Goal: Information Seeking & Learning: Check status

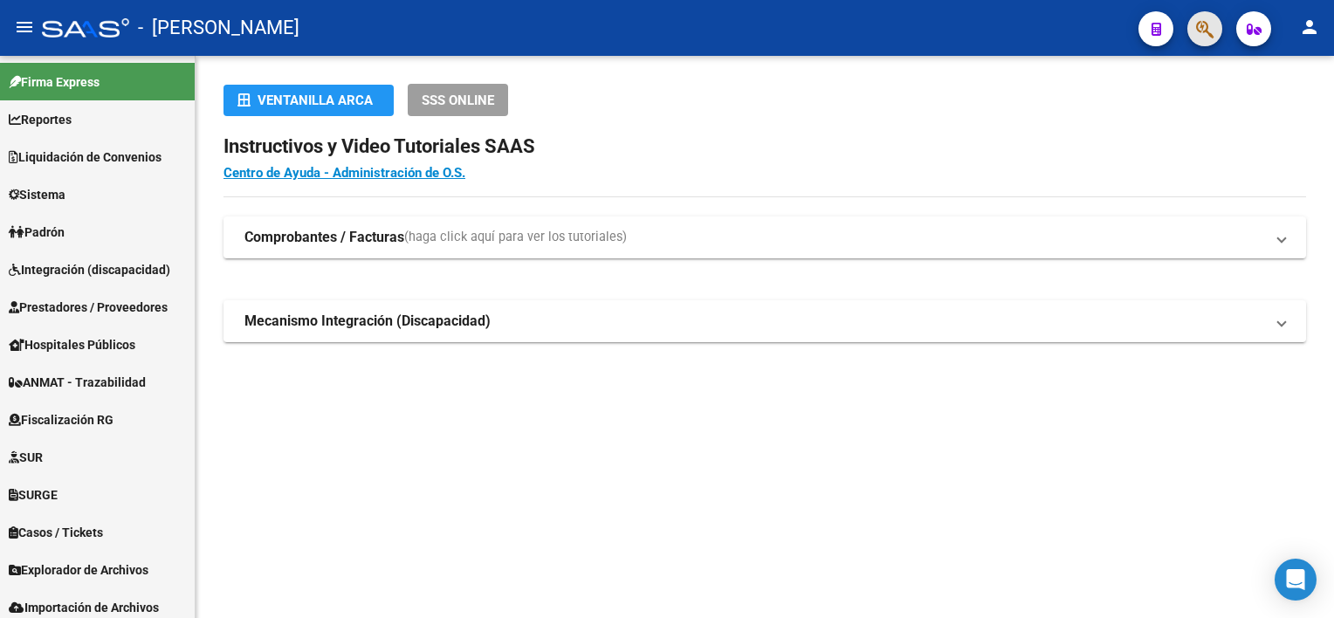
click at [1215, 28] on button "button" at bounding box center [1204, 28] width 35 height 35
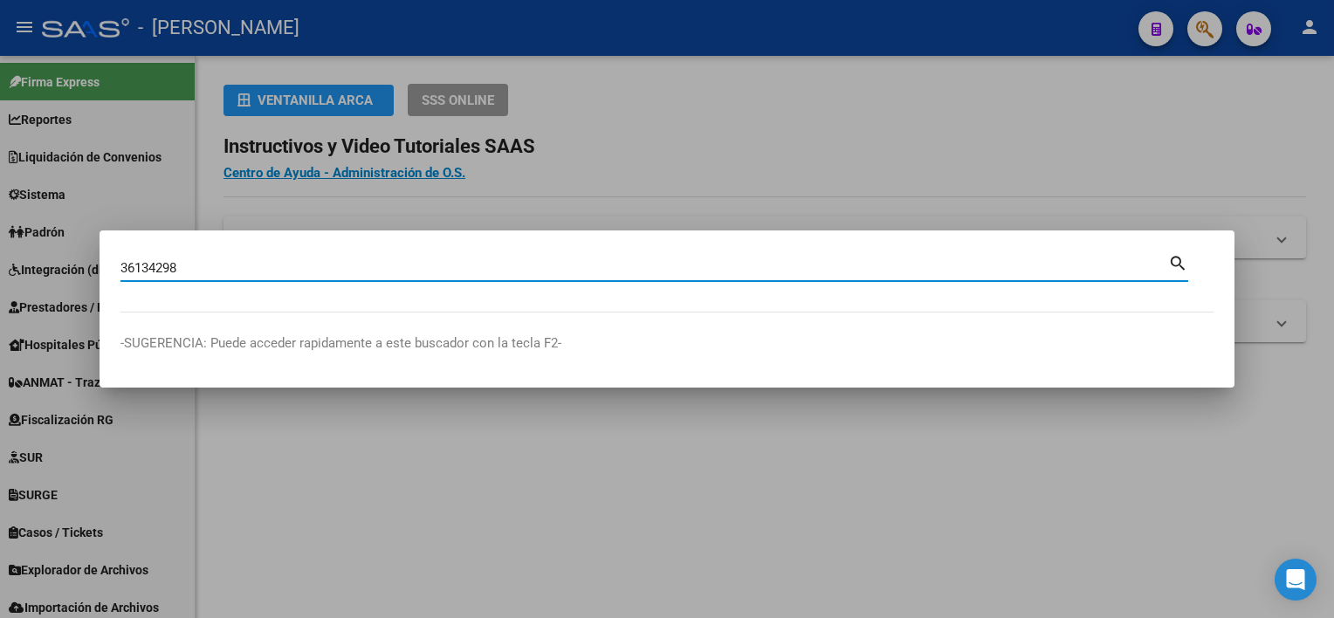
type input "36134298"
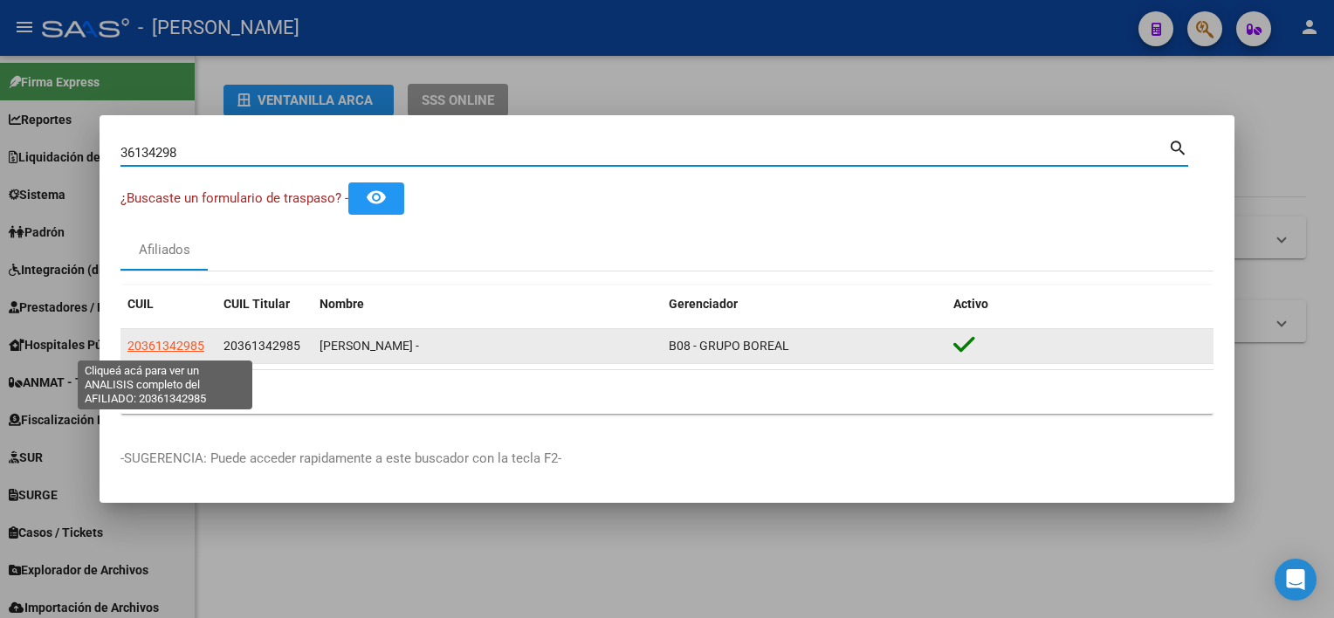
click at [148, 348] on span "20361342985" at bounding box center [165, 346] width 77 height 14
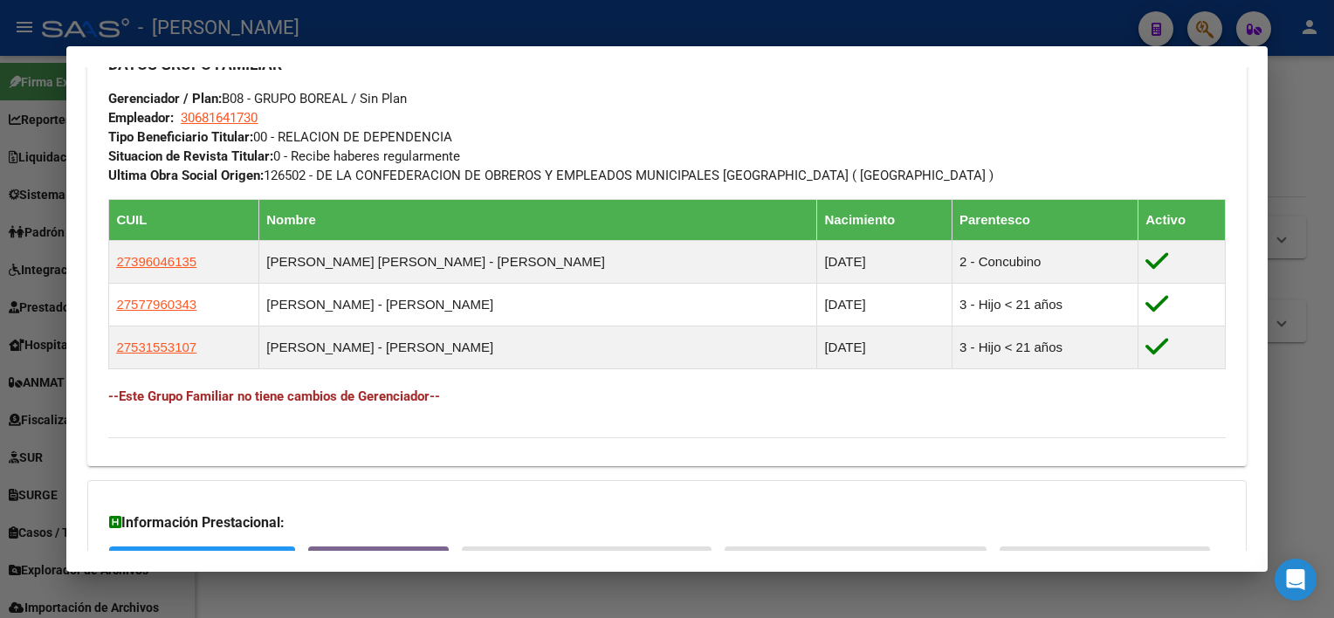
scroll to position [960, 0]
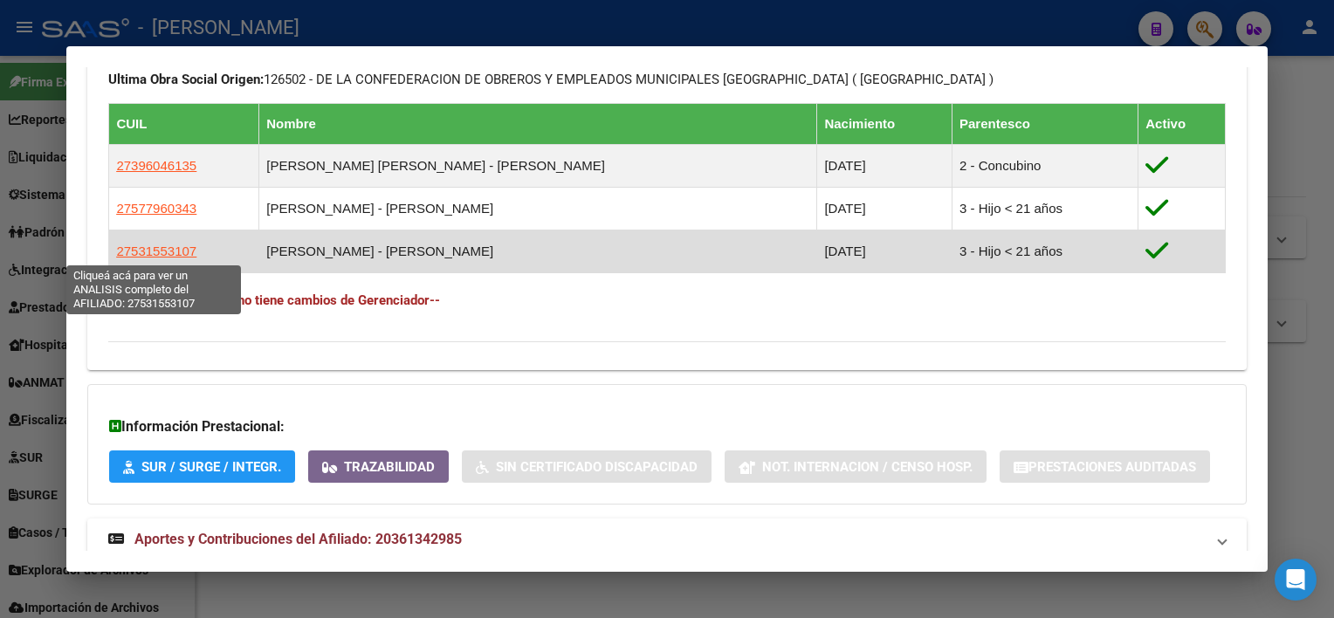
click at [183, 253] on span "27531553107" at bounding box center [156, 251] width 80 height 15
type textarea "27531553107"
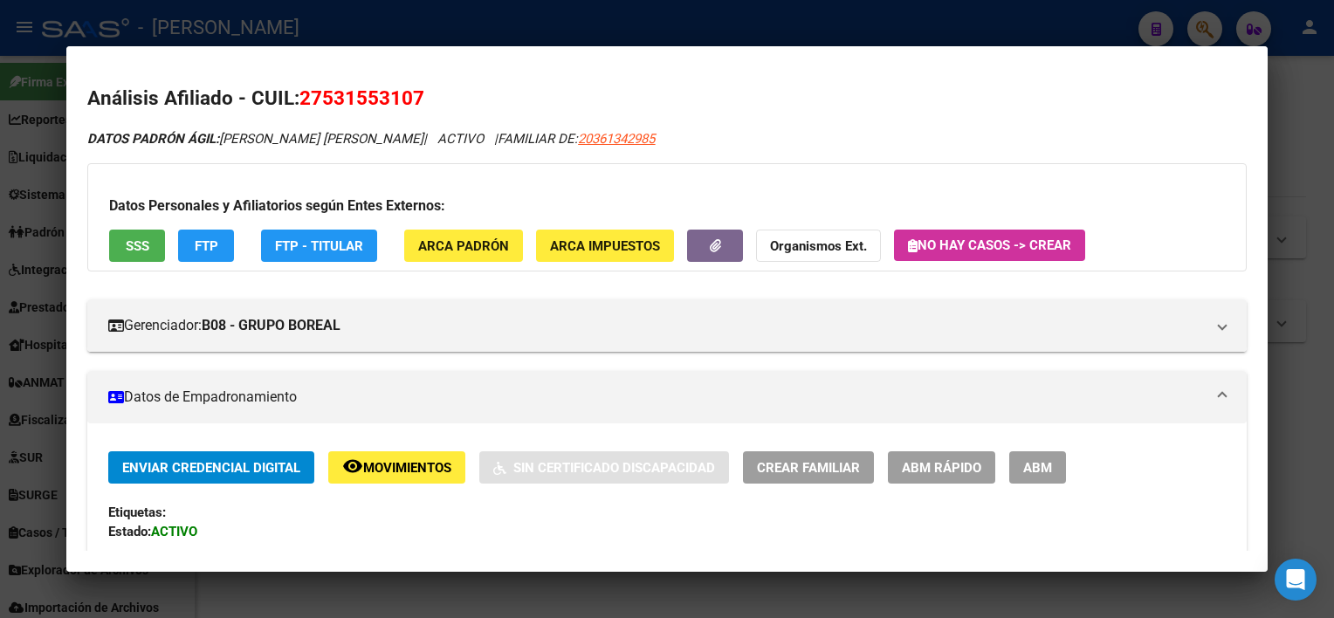
drag, startPoint x: 413, startPoint y: 94, endPoint x: 325, endPoint y: 99, distance: 88.3
click at [325, 99] on span "27531553107" at bounding box center [361, 97] width 125 height 23
copy span "53155310"
click at [1313, 70] on div at bounding box center [667, 309] width 1334 height 618
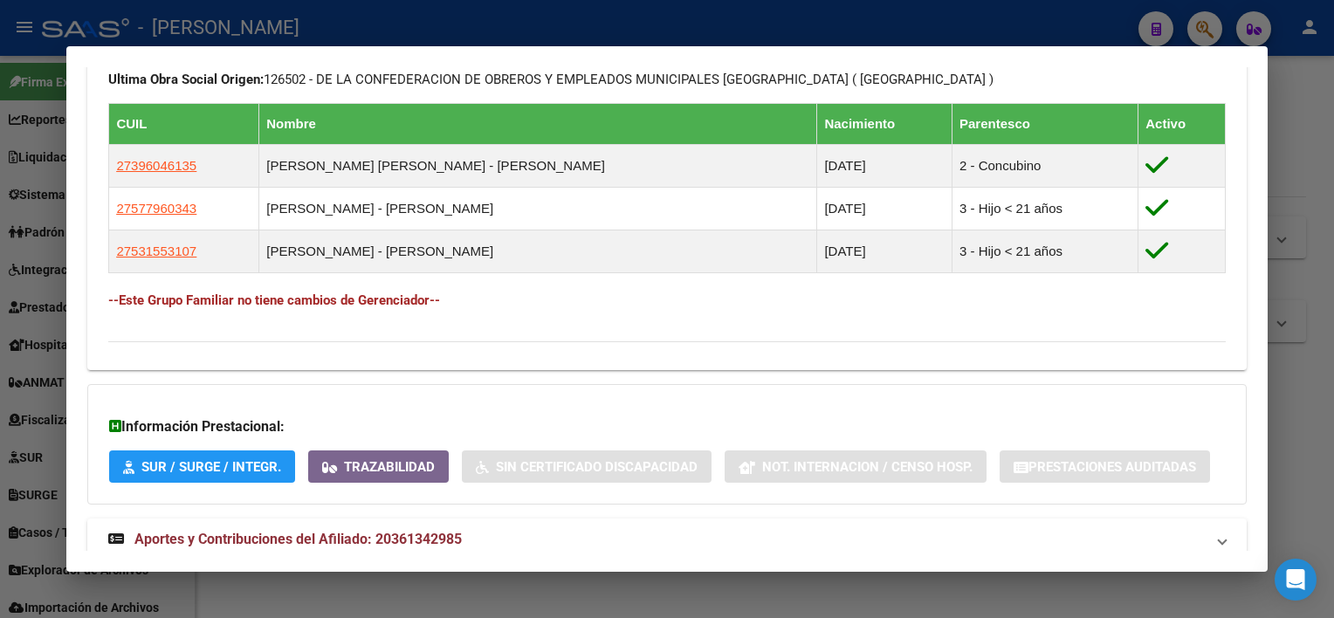
click at [1320, 105] on div at bounding box center [667, 309] width 1334 height 618
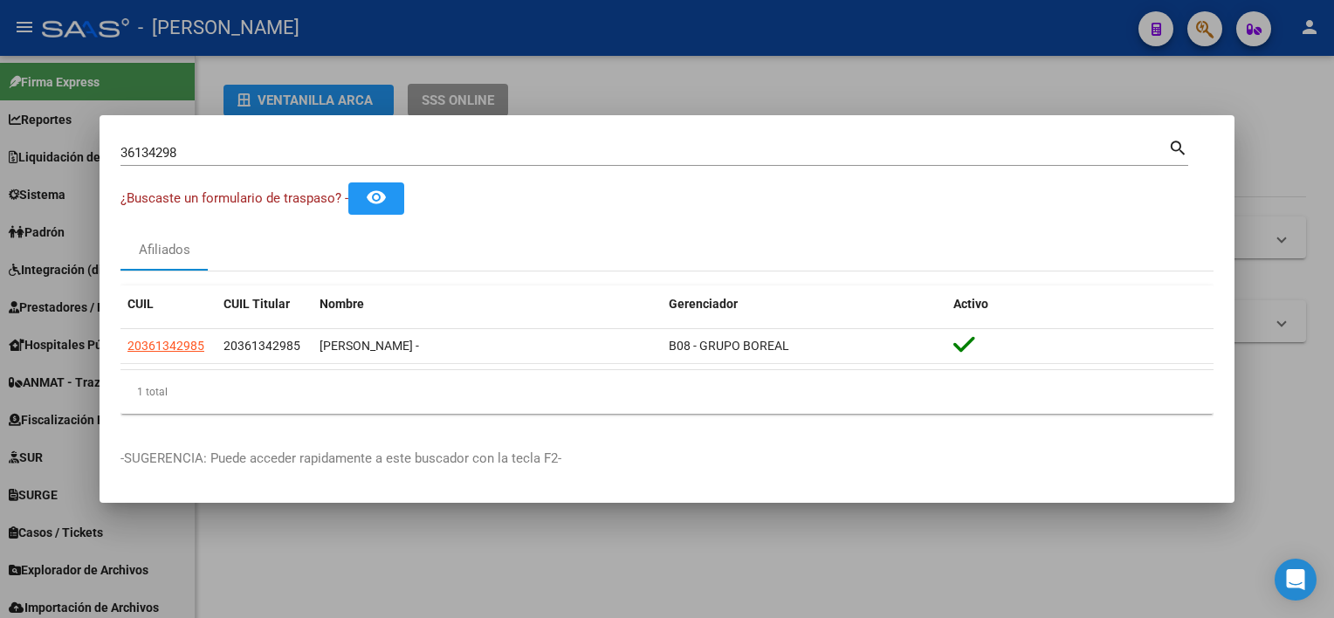
click at [845, 156] on input "36134298" at bounding box center [644, 153] width 1048 height 16
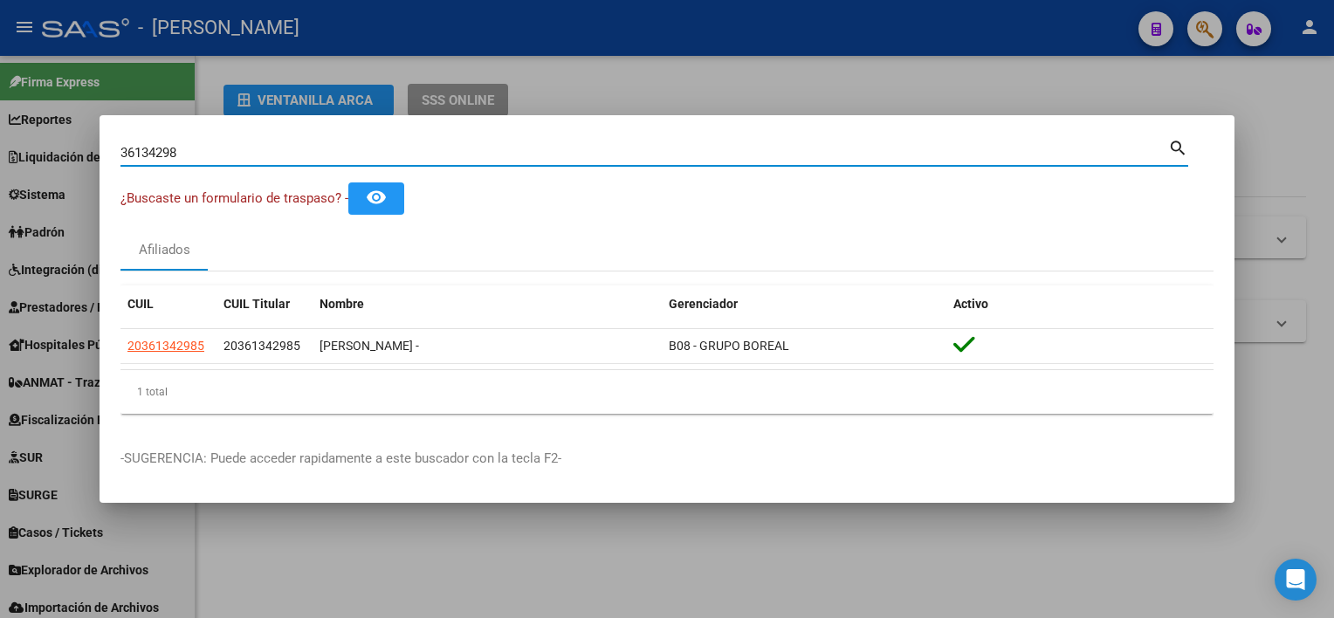
click at [845, 156] on input "36134298" at bounding box center [644, 153] width 1048 height 16
paste input "53155310"
type input "53155310"
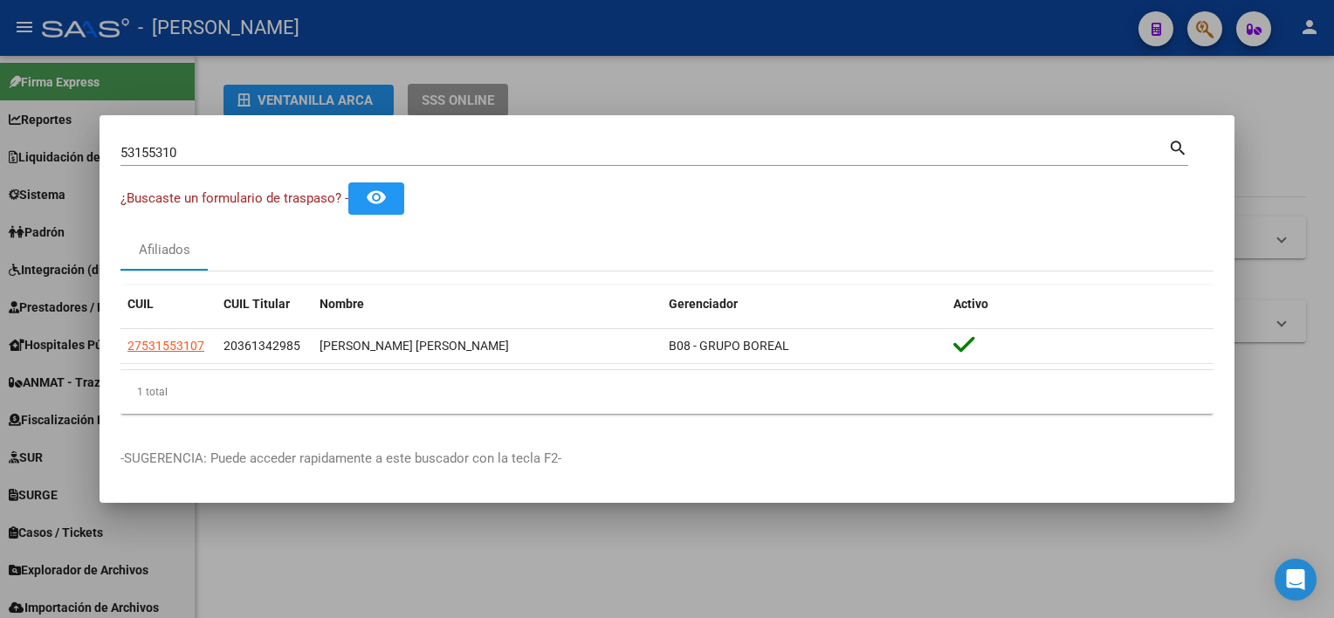
drag, startPoint x: 813, startPoint y: 349, endPoint x: 115, endPoint y: 359, distance: 697.7
click at [115, 359] on mat-dialog-content "53155310 Buscar (apellido, dni, cuil, nro traspaso, cuit, obra social) search ¿…" at bounding box center [667, 282] width 1135 height 292
copy datatable-body-row "27531553107 20361342985 [PERSON_NAME] [PERSON_NAME] B08 - GRUPO BOREAL"
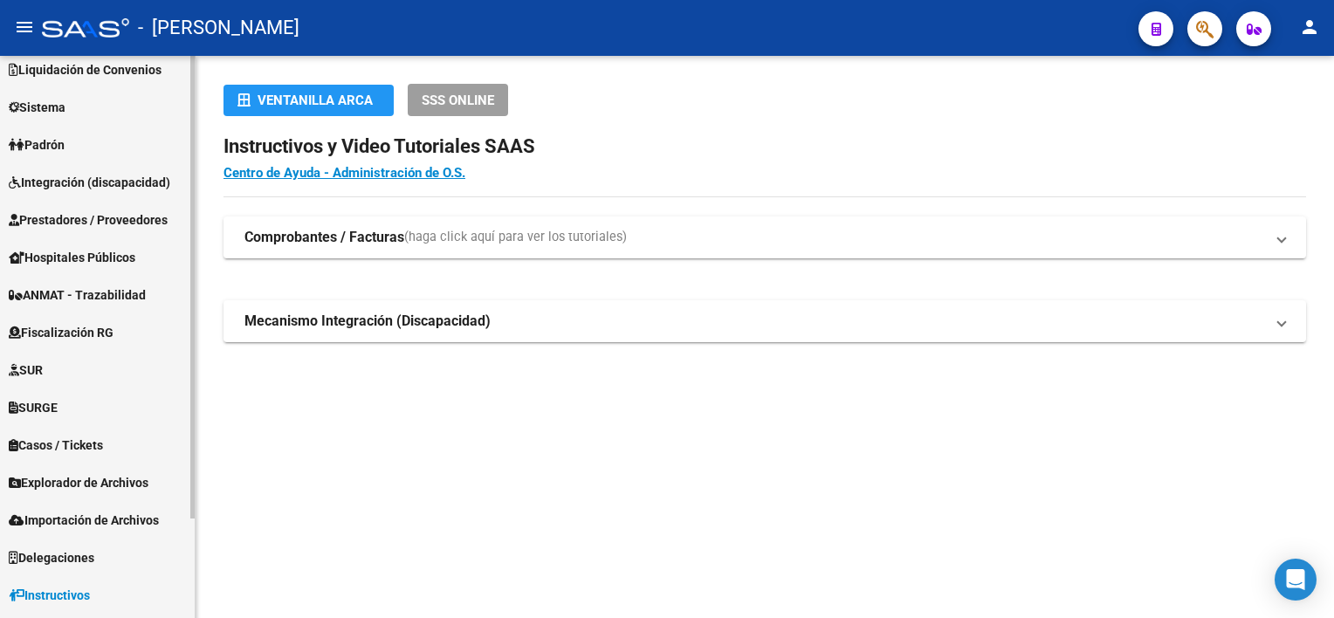
scroll to position [120, 0]
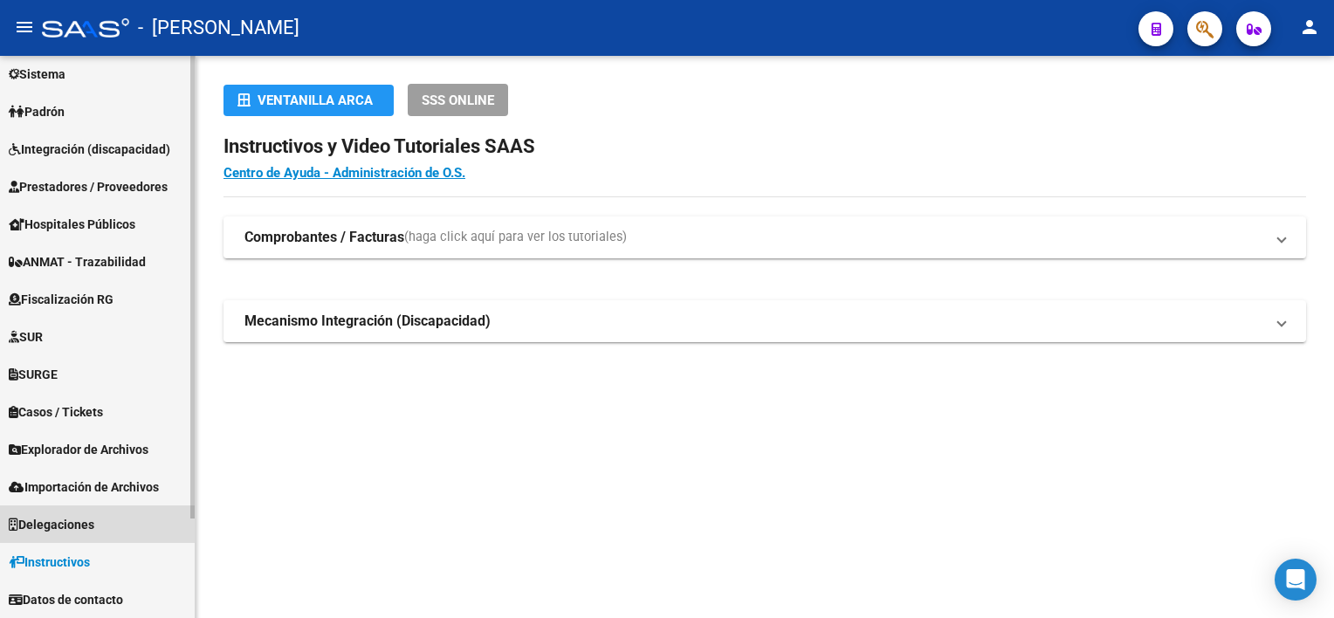
click at [88, 517] on span "Delegaciones" at bounding box center [52, 524] width 86 height 19
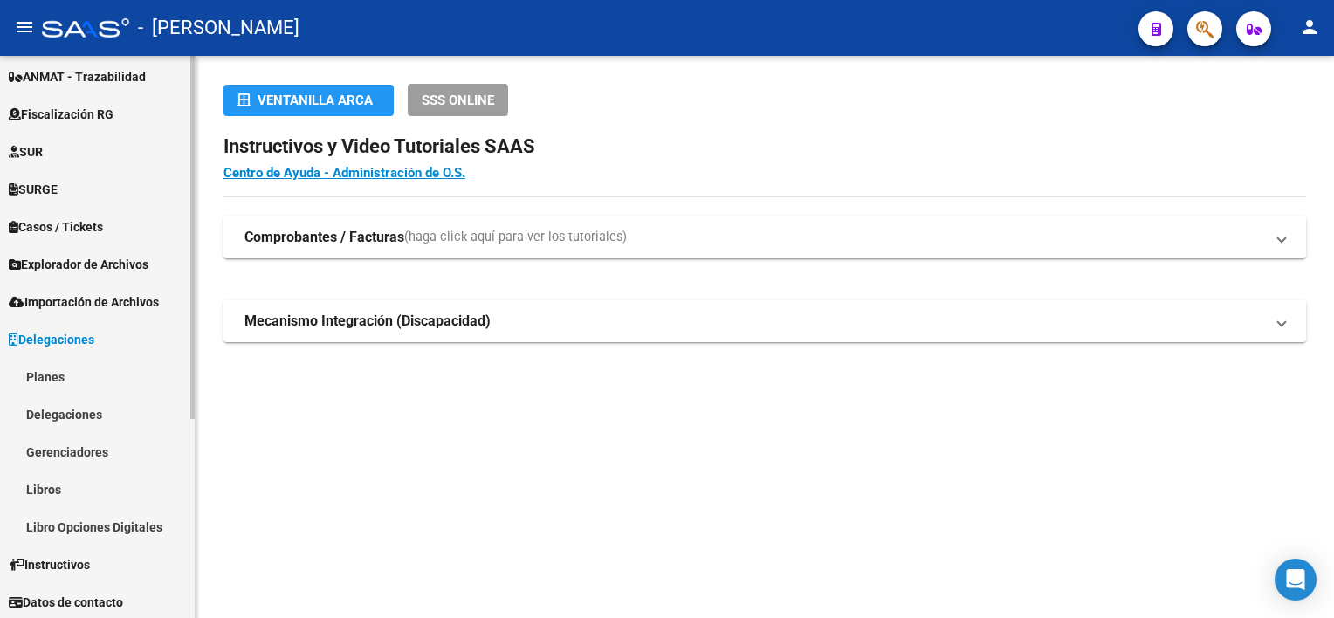
scroll to position [307, 0]
click at [108, 371] on link "Planes" at bounding box center [97, 375] width 195 height 38
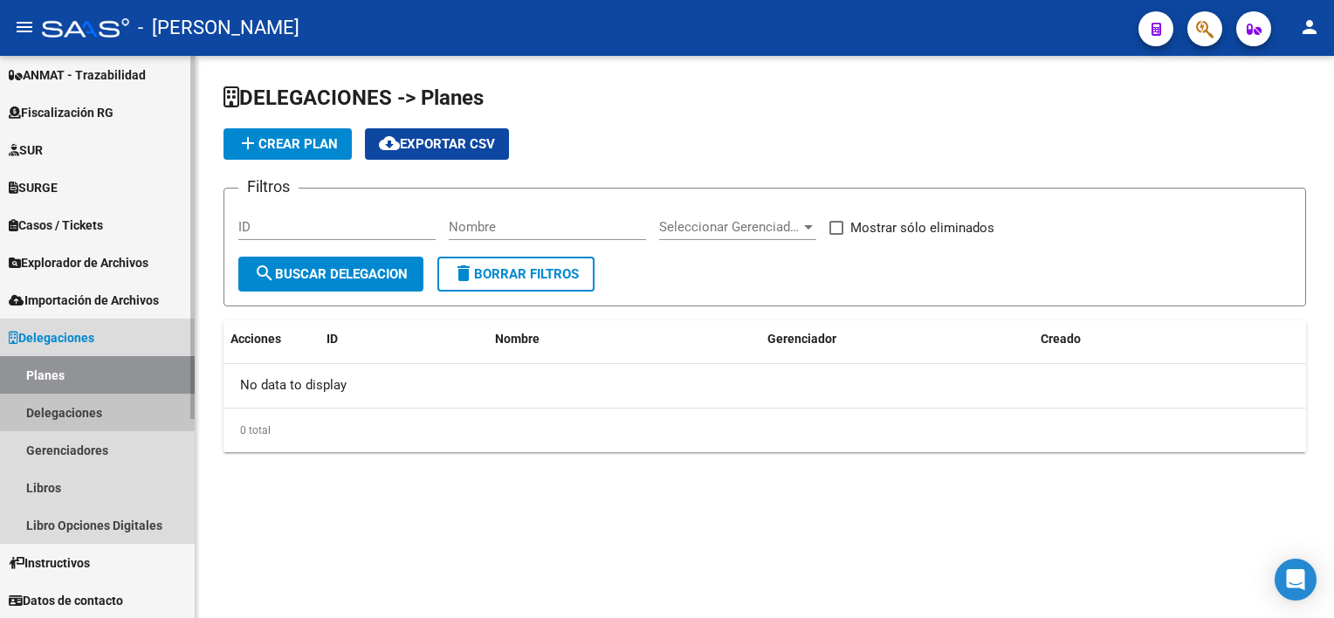
click at [91, 407] on link "Delegaciones" at bounding box center [97, 413] width 195 height 38
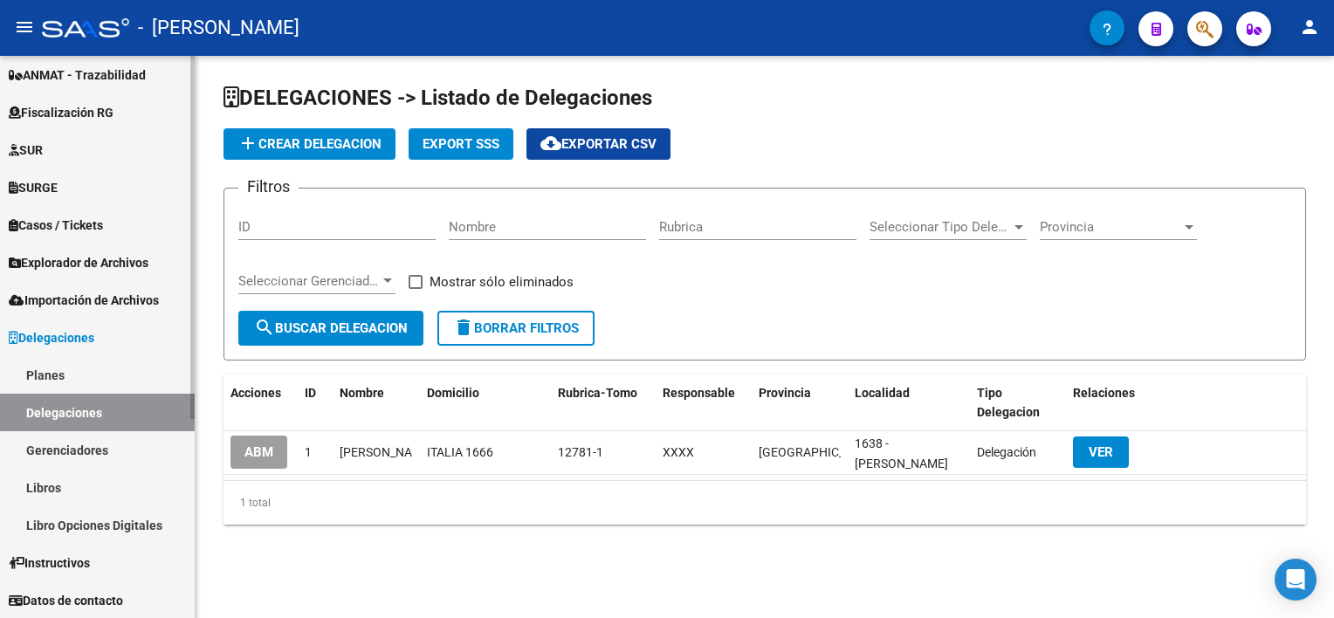
click at [129, 445] on link "Gerenciadores" at bounding box center [97, 450] width 195 height 38
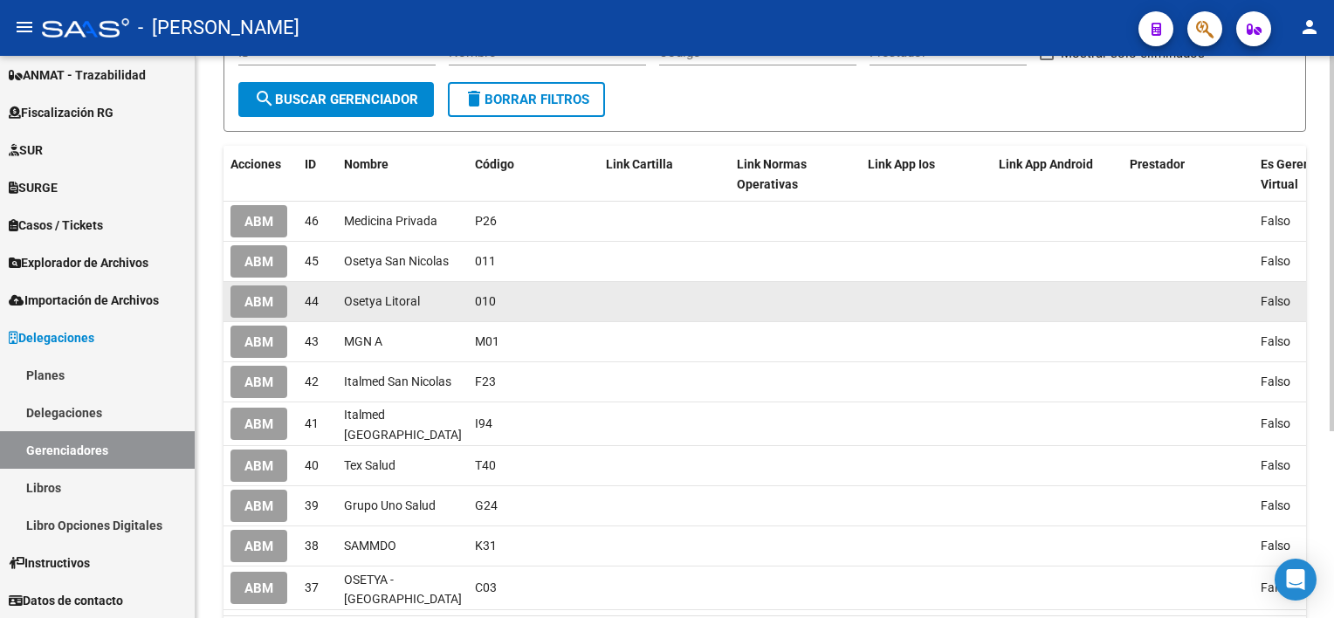
scroll to position [262, 0]
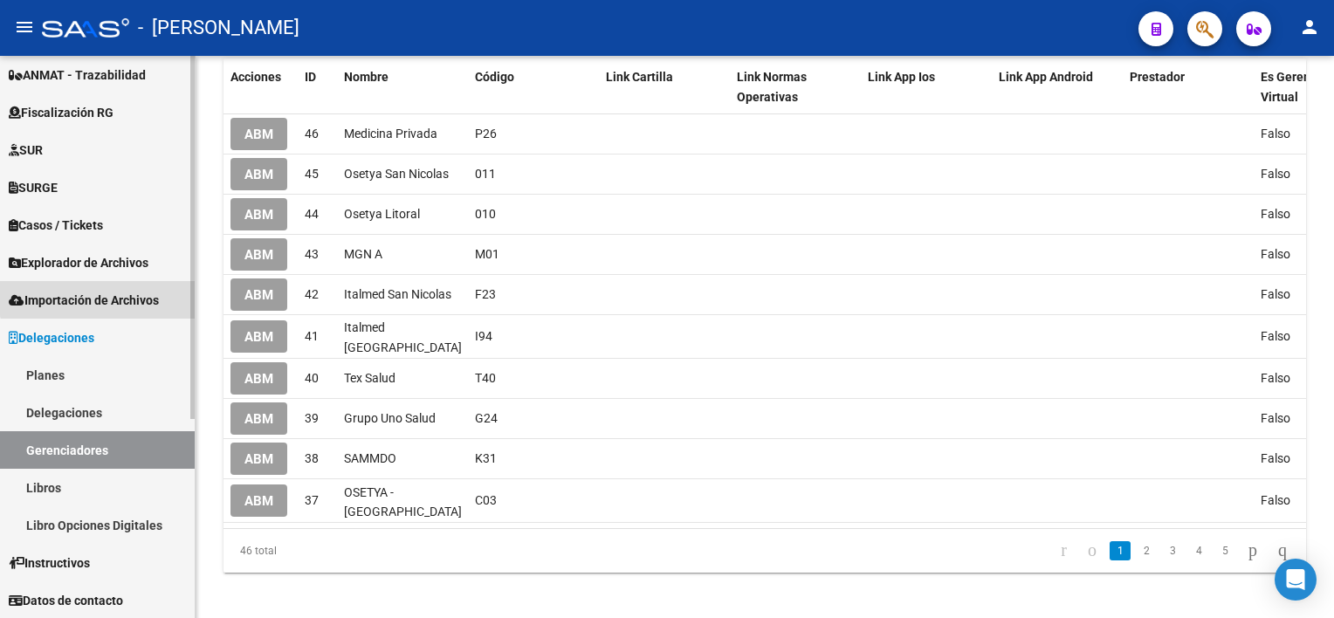
click at [101, 297] on span "Importación de Archivos" at bounding box center [84, 300] width 150 height 19
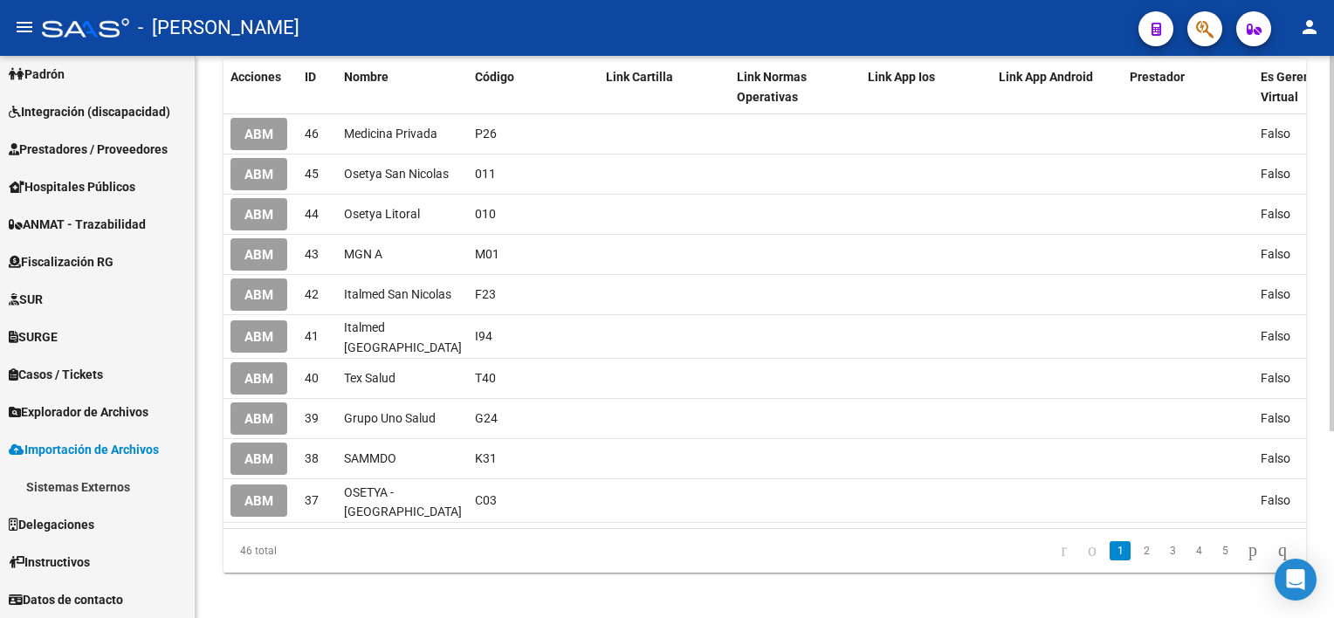
scroll to position [157, 0]
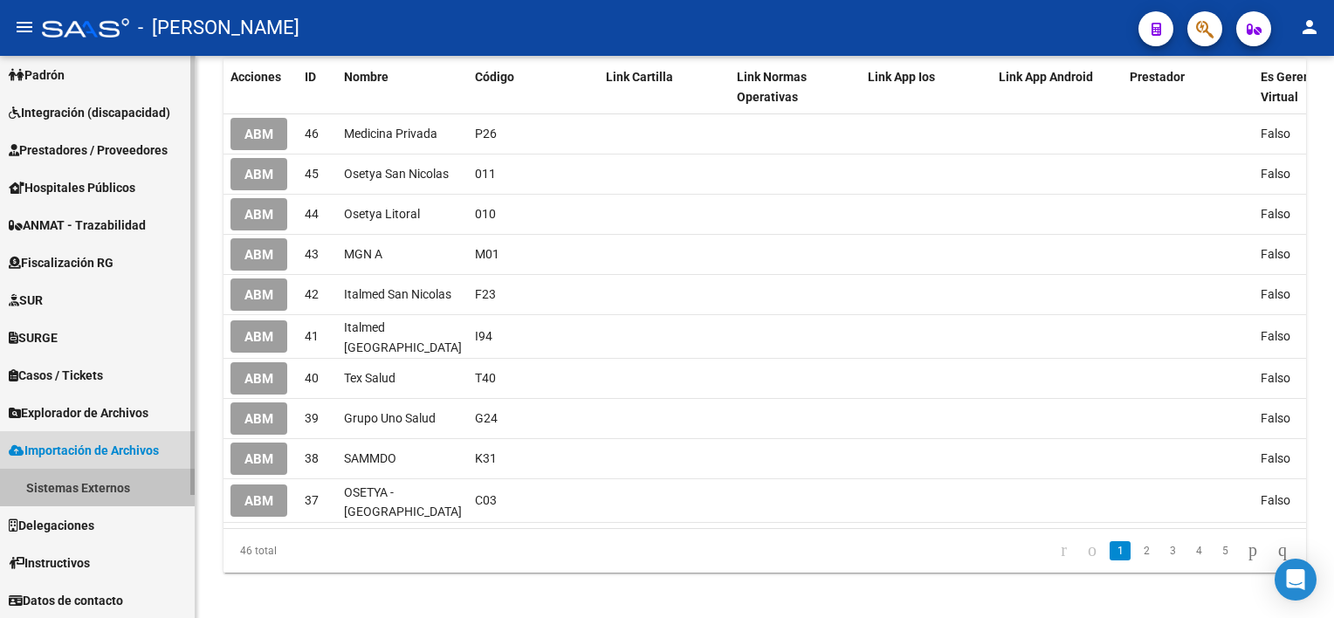
click at [83, 479] on link "Sistemas Externos" at bounding box center [97, 488] width 195 height 38
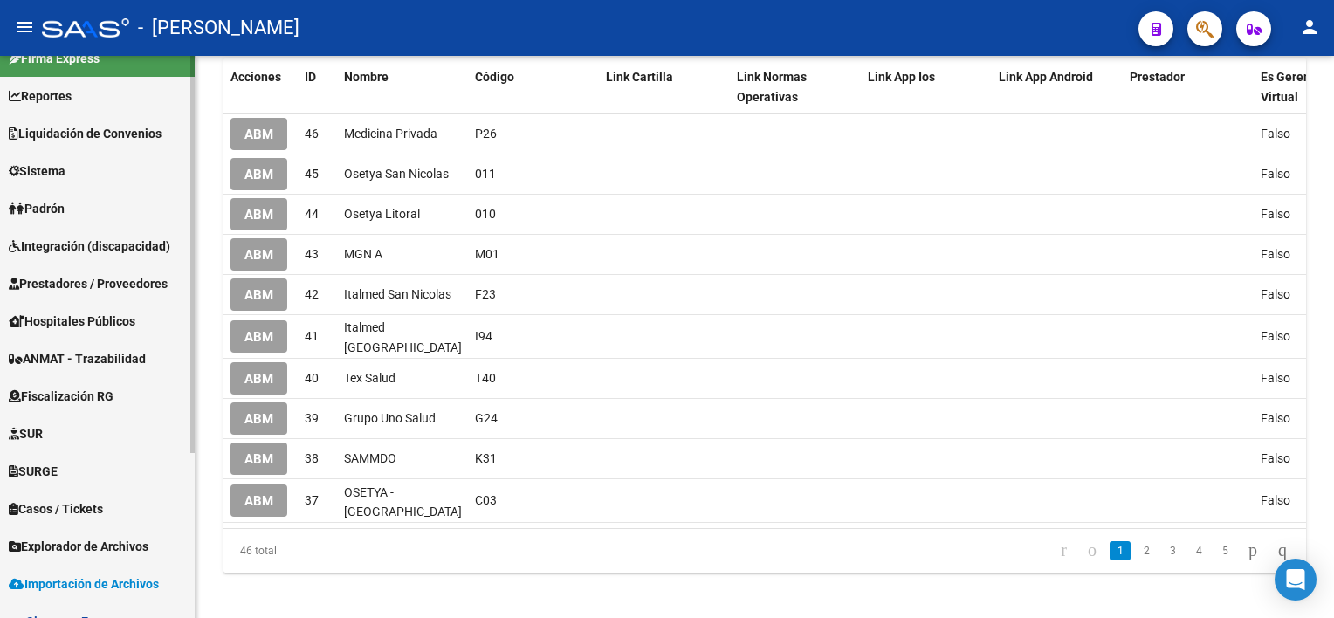
scroll to position [0, 0]
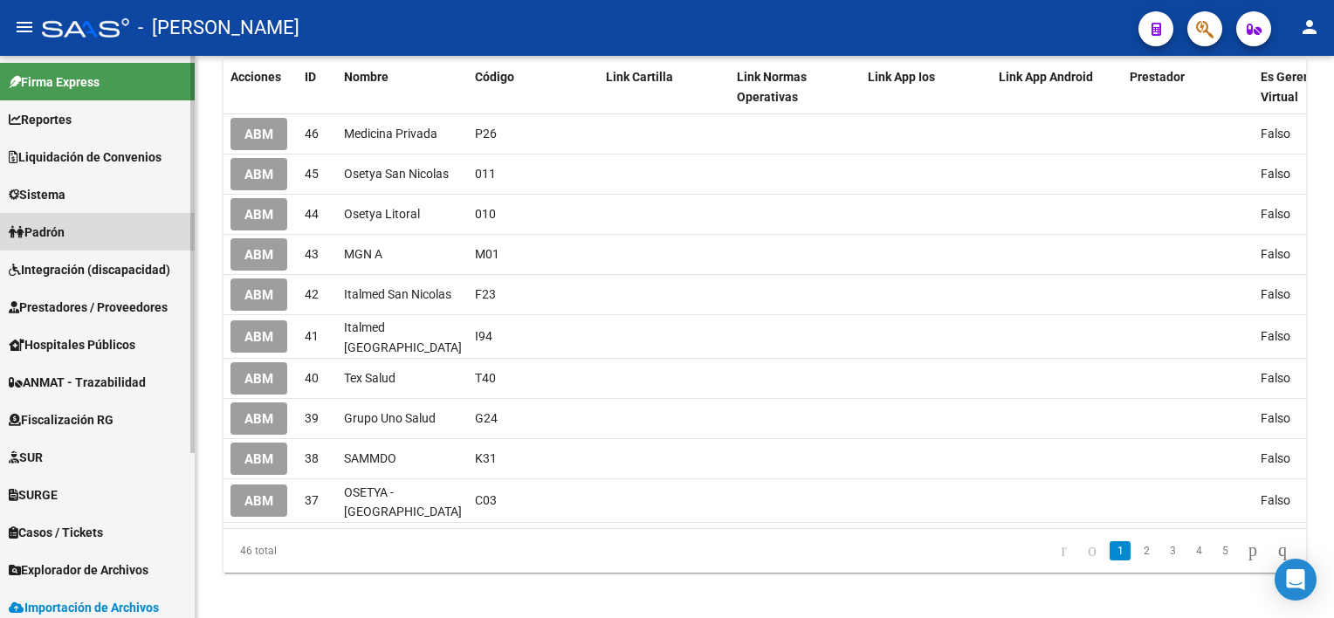
click at [65, 231] on span "Padrón" at bounding box center [37, 232] width 56 height 19
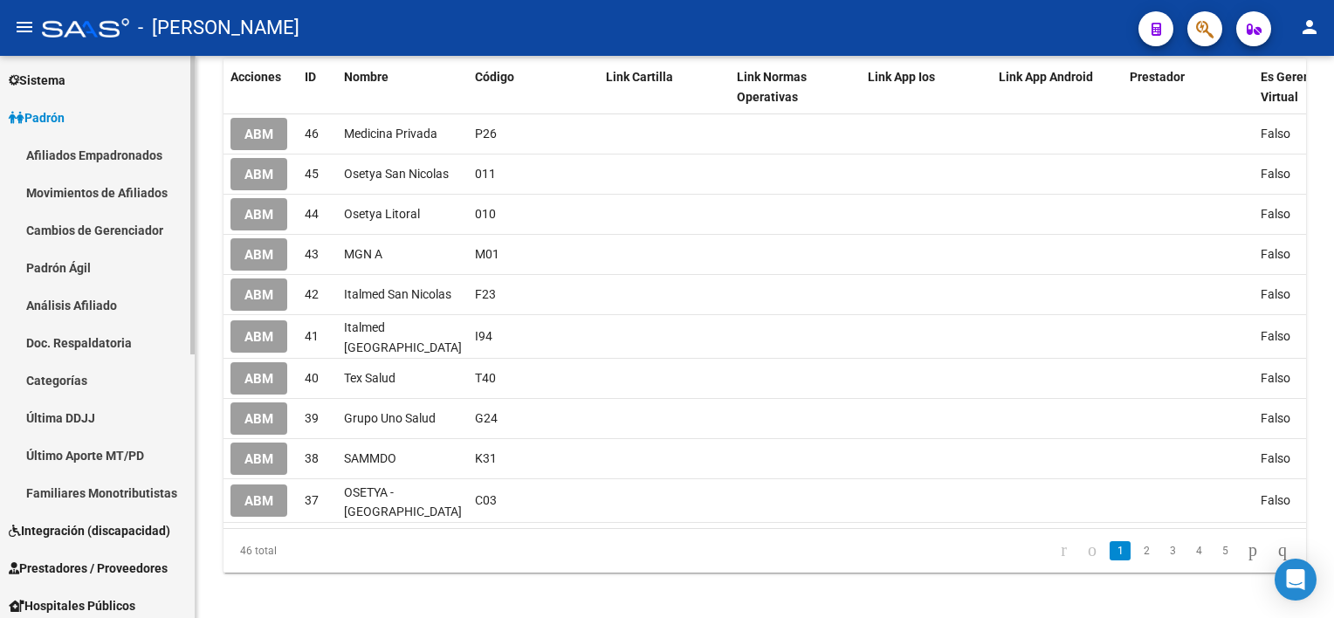
scroll to position [87, 0]
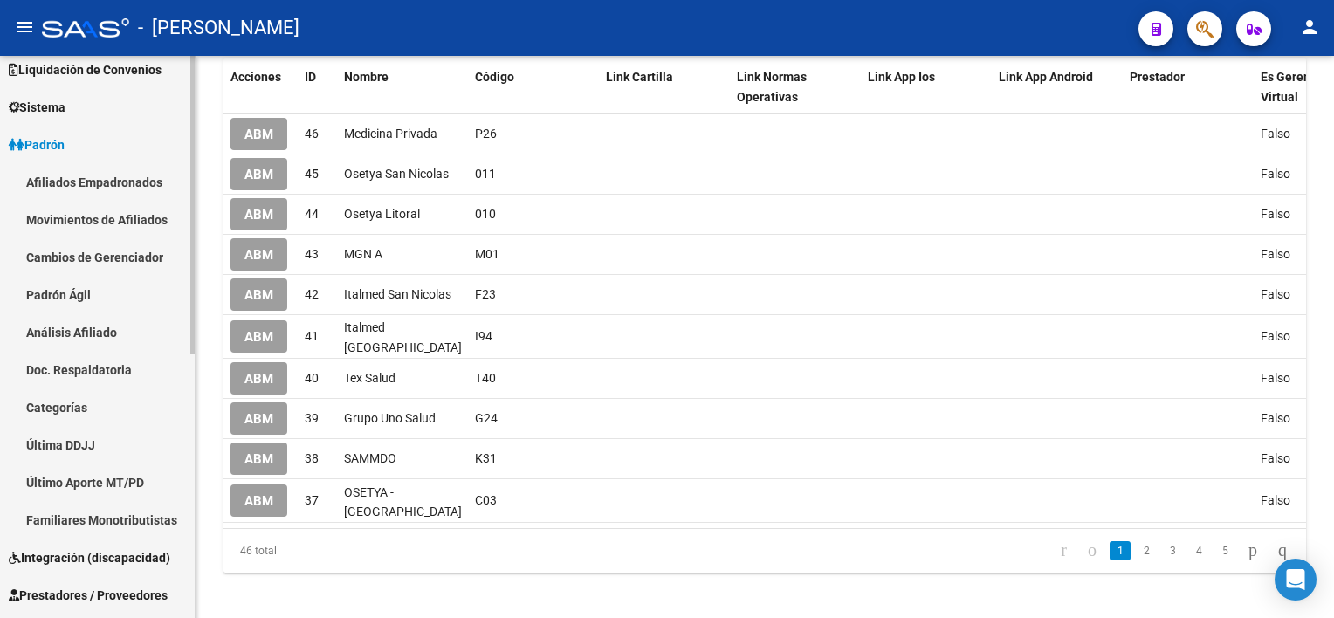
click at [136, 185] on link "Afiliados Empadronados" at bounding box center [97, 182] width 195 height 38
